Goal: Task Accomplishment & Management: Manage account settings

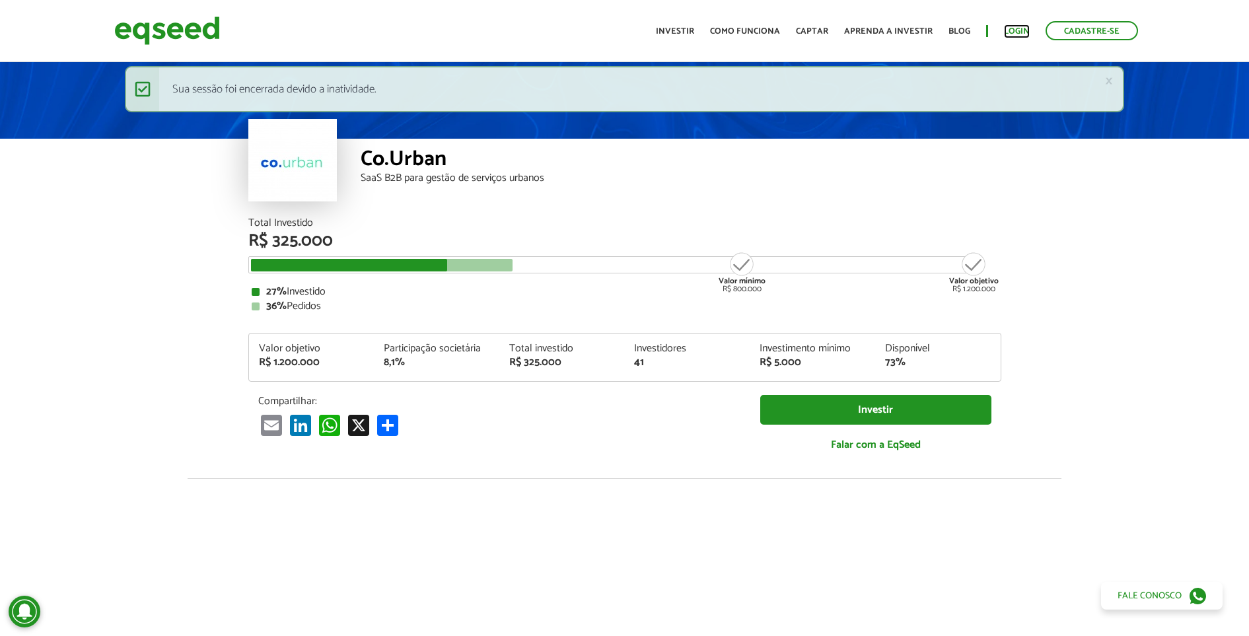
click at [999, 29] on link "Login" at bounding box center [1017, 31] width 26 height 9
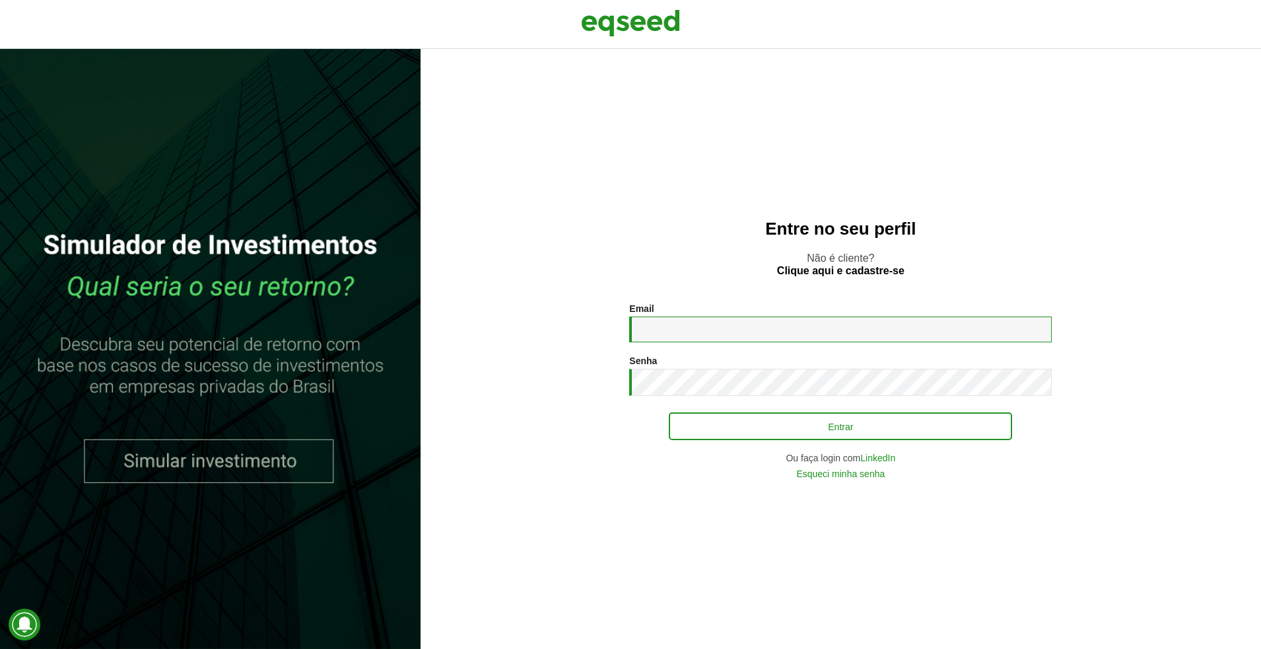
type input "**********"
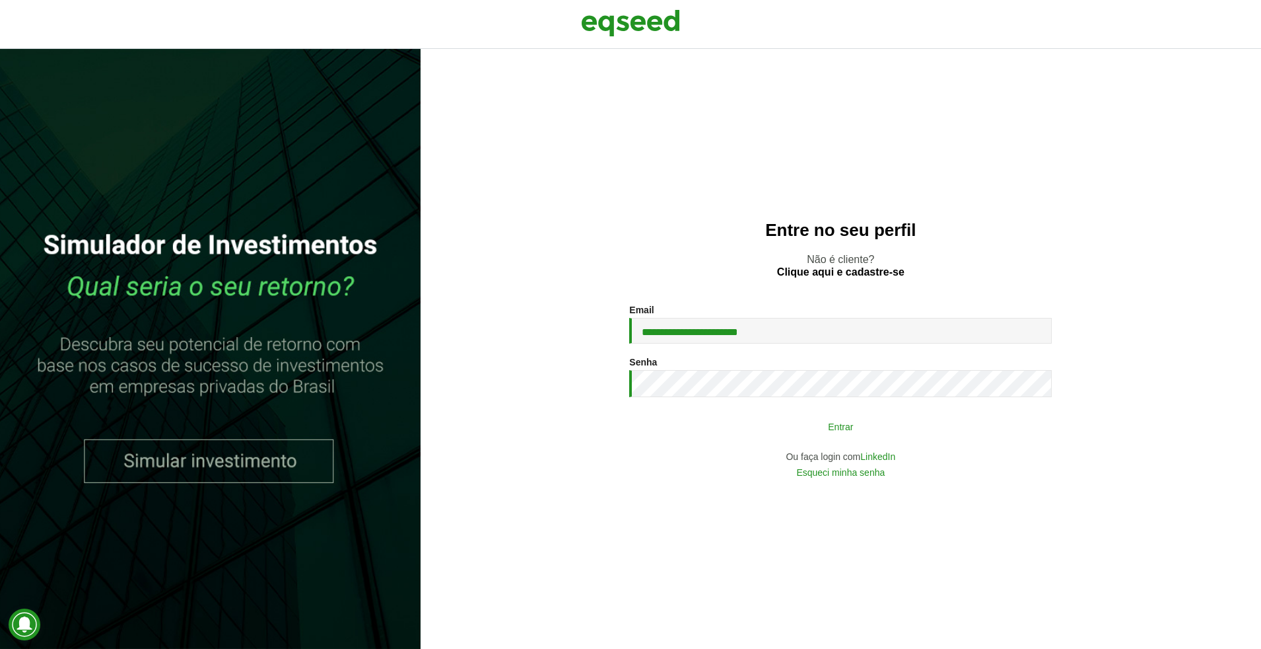
click at [789, 428] on button "Entrar" at bounding box center [840, 425] width 343 height 25
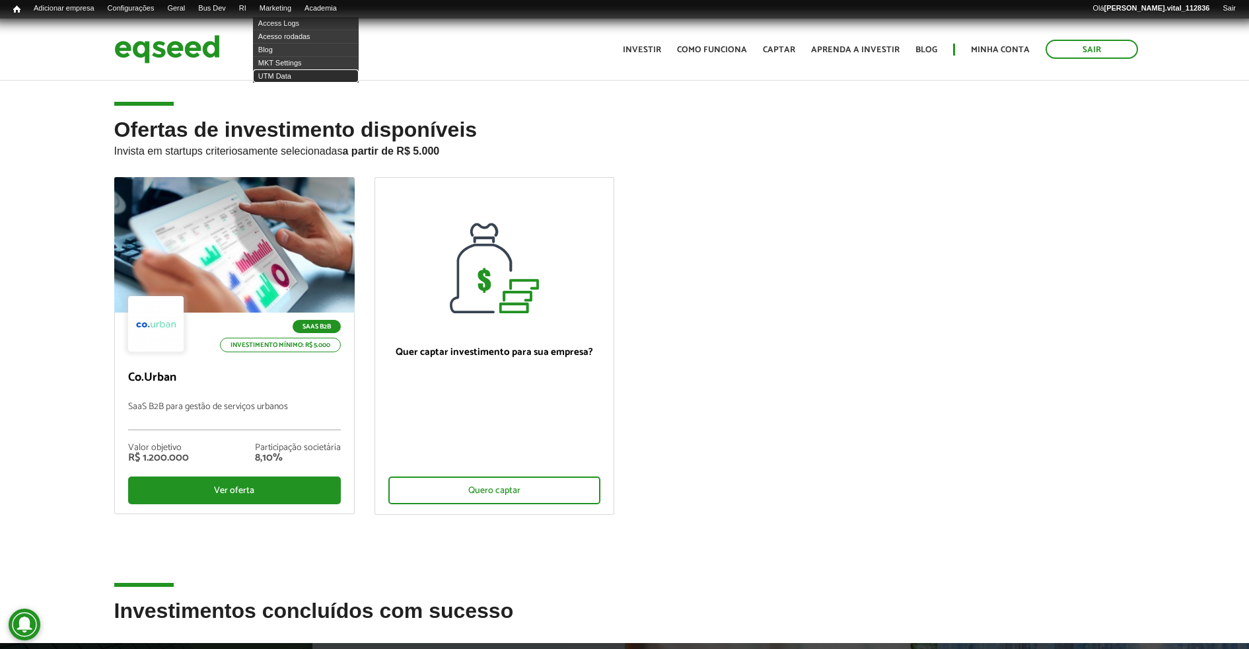
click at [283, 78] on link "UTM Data" at bounding box center [306, 75] width 106 height 13
